Goal: Task Accomplishment & Management: Manage account settings

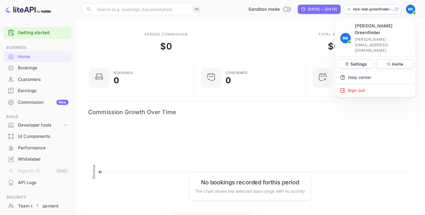
scroll to position [94, 109]
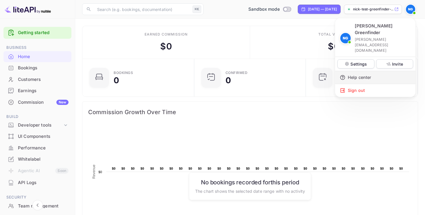
click at [374, 71] on div "Help center" at bounding box center [375, 77] width 80 height 13
click at [362, 61] on p "Settings" at bounding box center [359, 64] width 16 height 6
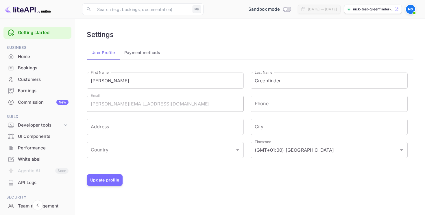
click at [43, 104] on div "Commission New" at bounding box center [43, 102] width 51 height 7
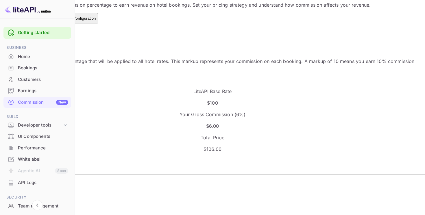
scroll to position [62, 0]
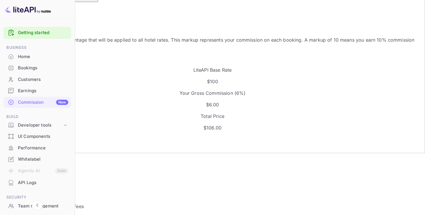
drag, startPoint x: 108, startPoint y: 136, endPoint x: 80, endPoint y: 136, distance: 27.8
type input "0"
click at [38, 181] on button "Update Markup" at bounding box center [22, 184] width 31 height 6
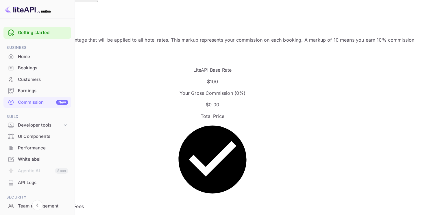
scroll to position [0, 0]
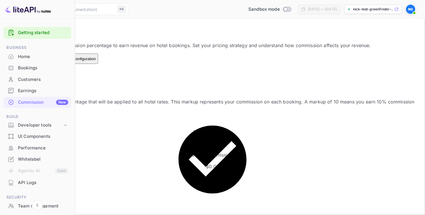
click at [236, 89] on div "Default Markup Active Set your default markup percentage that will be applied t…" at bounding box center [212, 204] width 411 height 265
